Goal: Navigation & Orientation: Find specific page/section

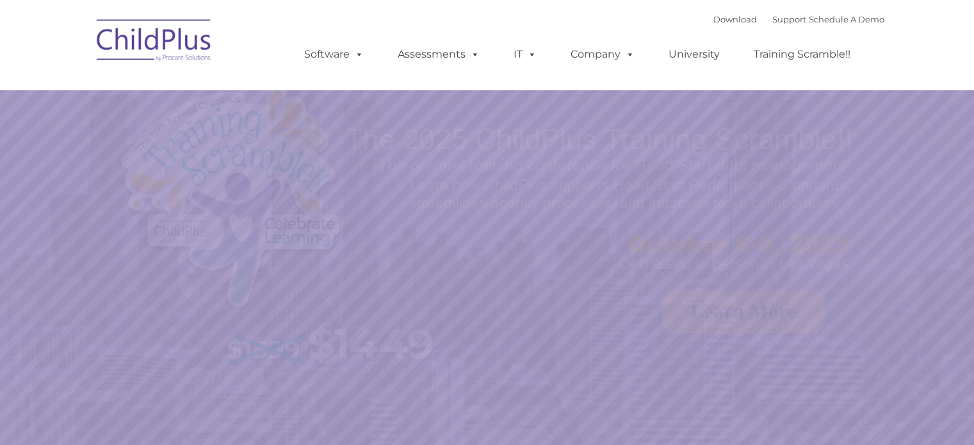
select select "MEDIUM"
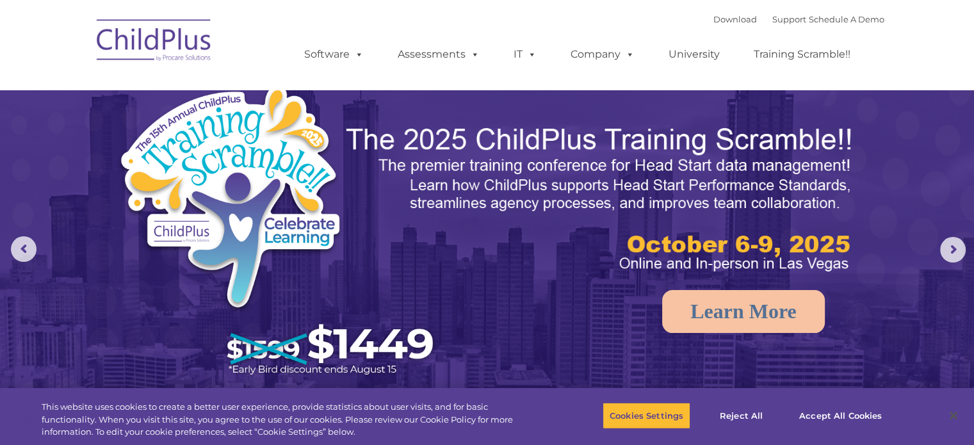
click at [164, 43] on img at bounding box center [154, 42] width 128 height 64
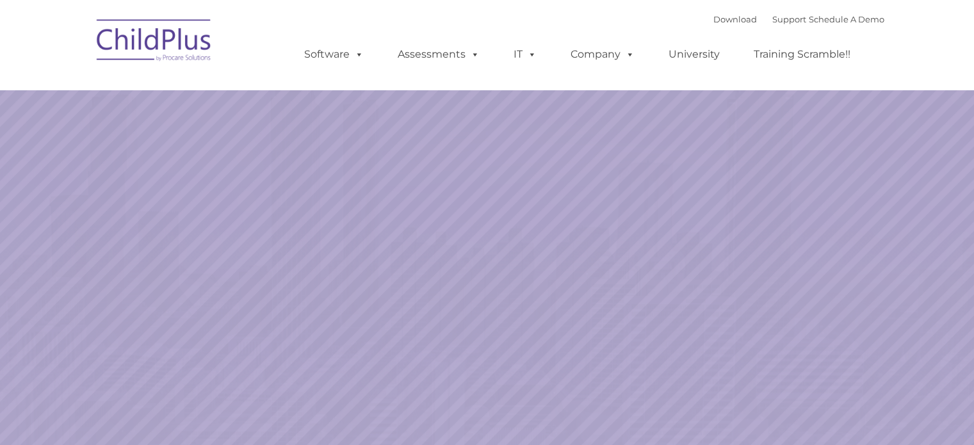
select select "MEDIUM"
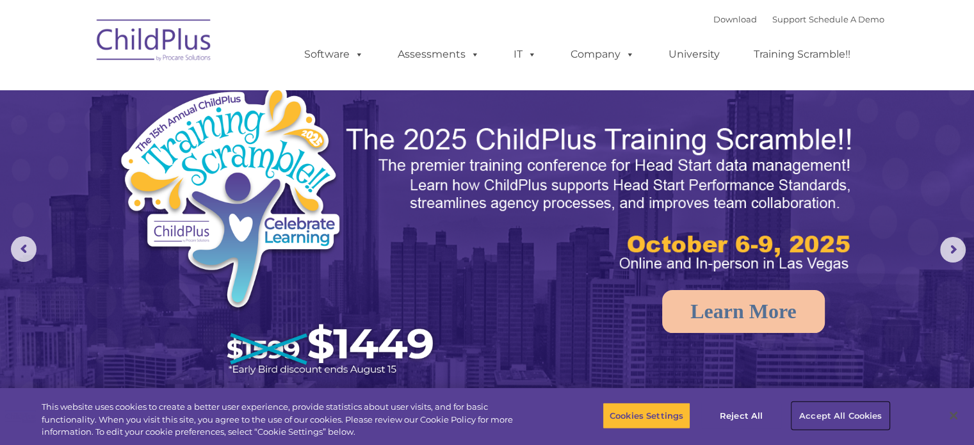
click at [843, 418] on button "Accept All Cookies" at bounding box center [840, 415] width 97 height 27
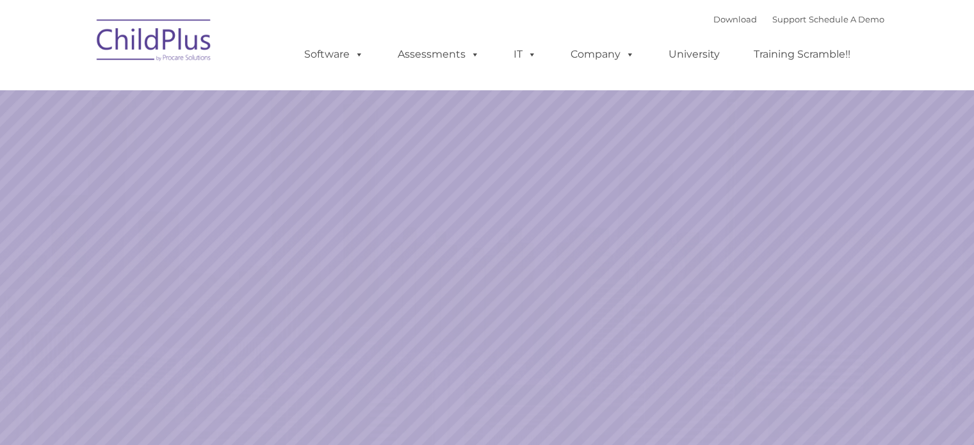
select select "MEDIUM"
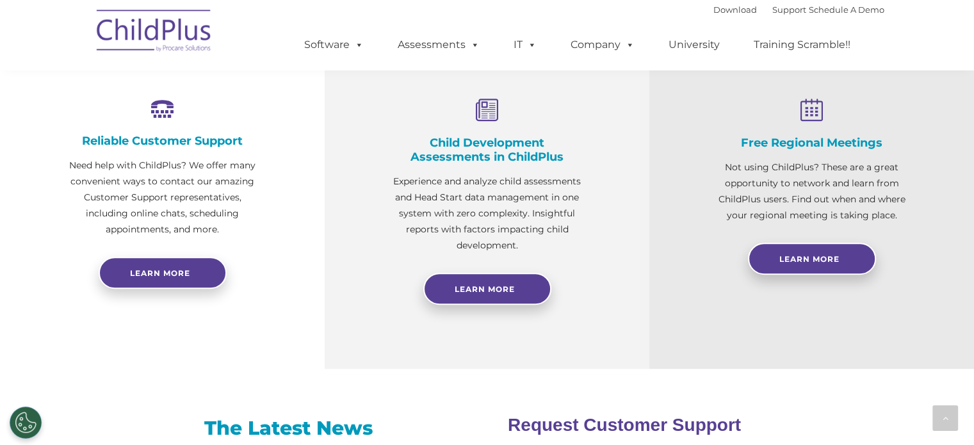
scroll to position [645, 0]
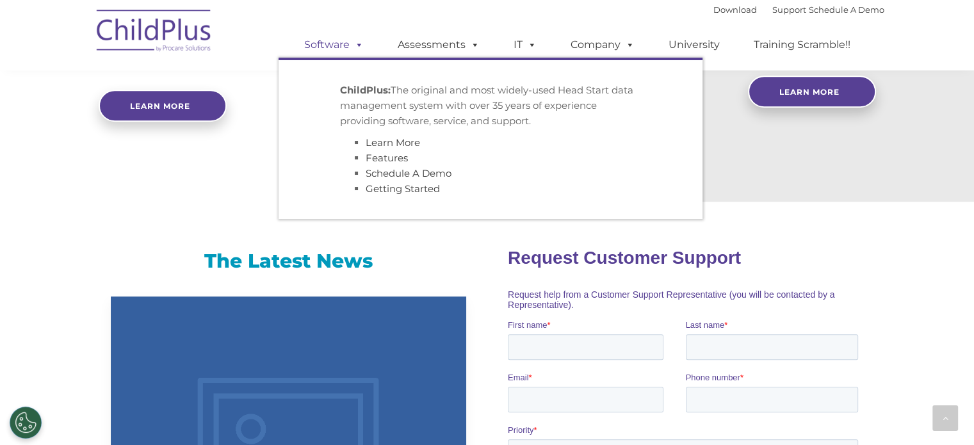
click at [348, 44] on link "Software" at bounding box center [333, 45] width 85 height 26
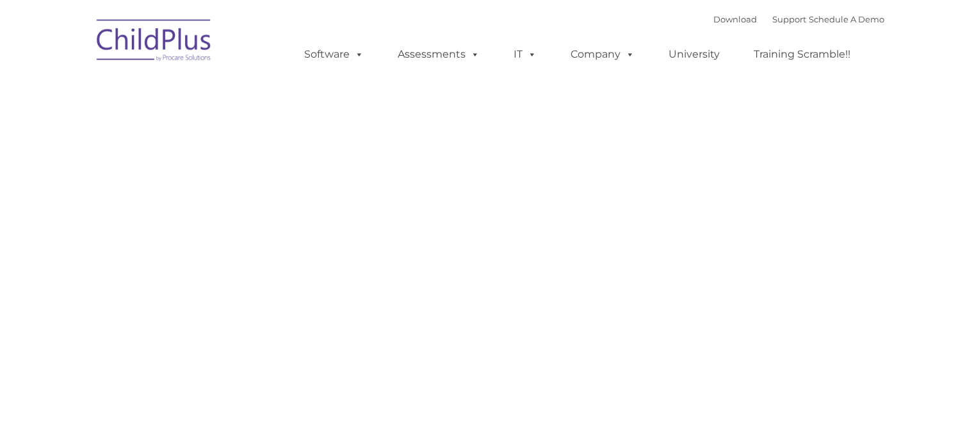
type input ""
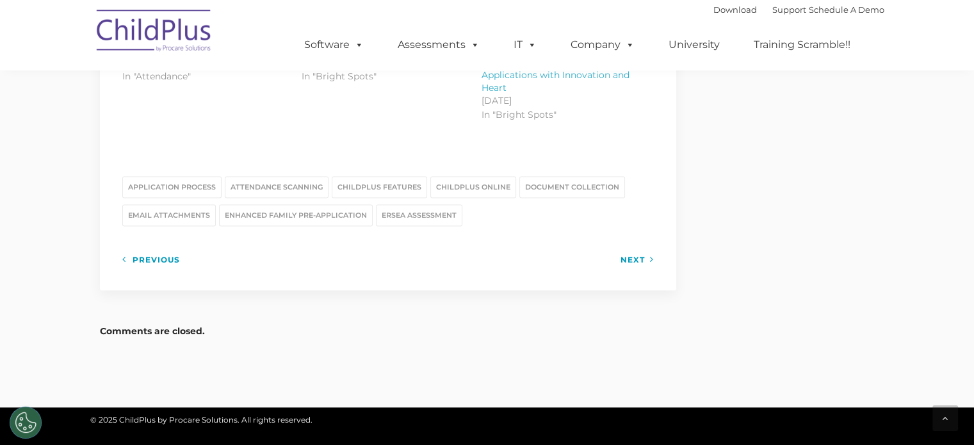
scroll to position [1693, 0]
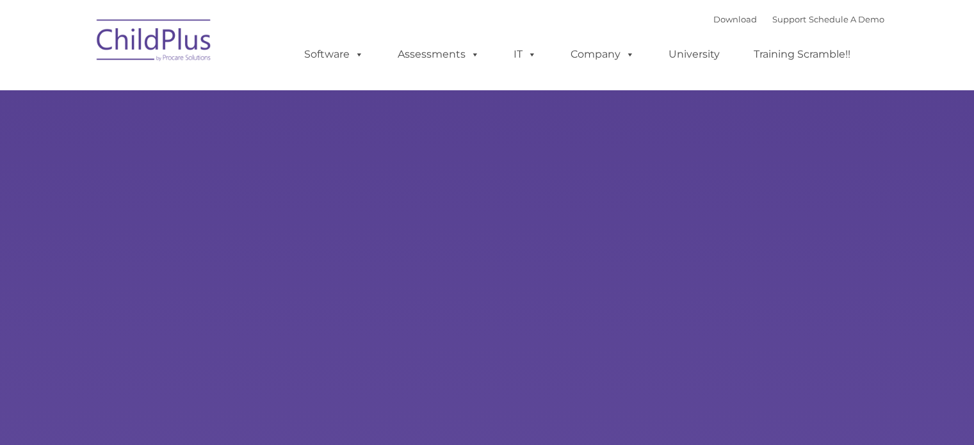
type input ""
select select "MEDIUM"
